Goal: Transaction & Acquisition: Purchase product/service

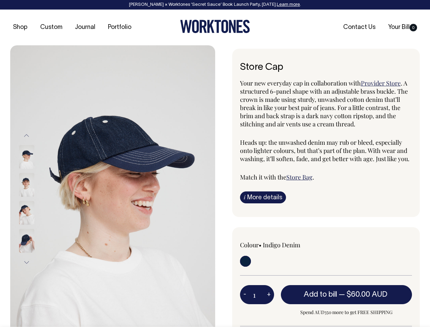
click at [113, 186] on img at bounding box center [112, 198] width 205 height 307
click at [36, 199] on div at bounding box center [36, 213] width 34 height 28
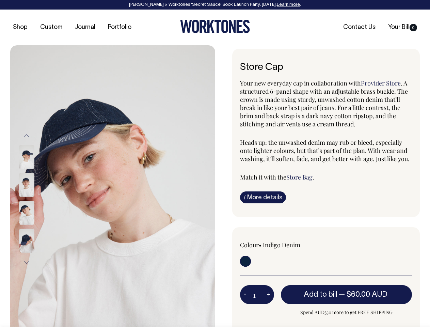
click at [27, 135] on button "Previous" at bounding box center [26, 135] width 10 height 15
click at [36, 227] on div at bounding box center [36, 241] width 34 height 28
click at [27, 262] on button "Next" at bounding box center [26, 262] width 10 height 15
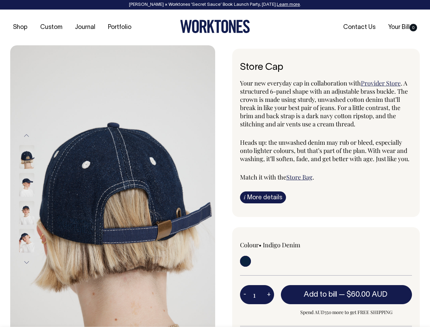
click at [245, 294] on button "-" at bounding box center [245, 295] width 10 height 14
click at [268, 294] on button "+" at bounding box center [268, 295] width 11 height 14
type input "2"
click at [346, 294] on span "— $60.00 AUD" at bounding box center [364, 294] width 50 height 7
